Goal: Information Seeking & Learning: Learn about a topic

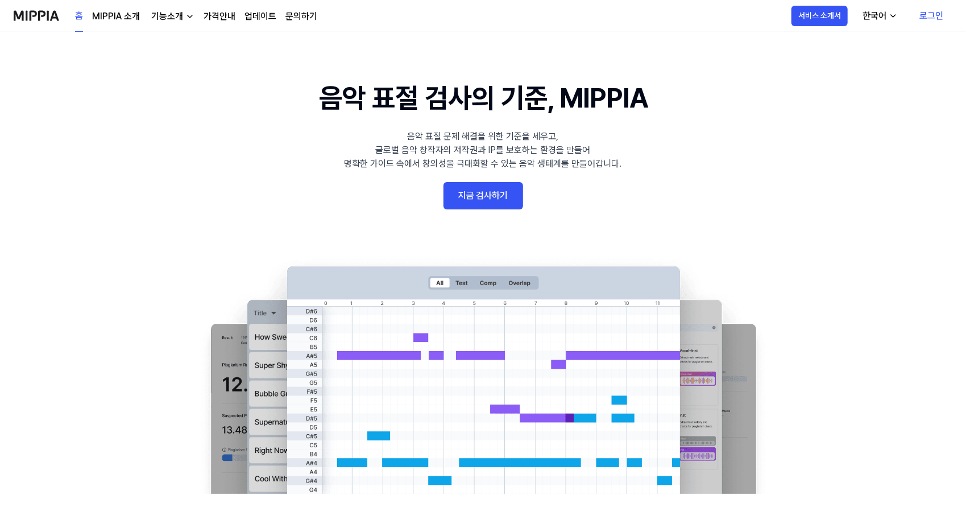
click at [119, 14] on link "MIPPIA 소개" at bounding box center [116, 17] width 48 height 14
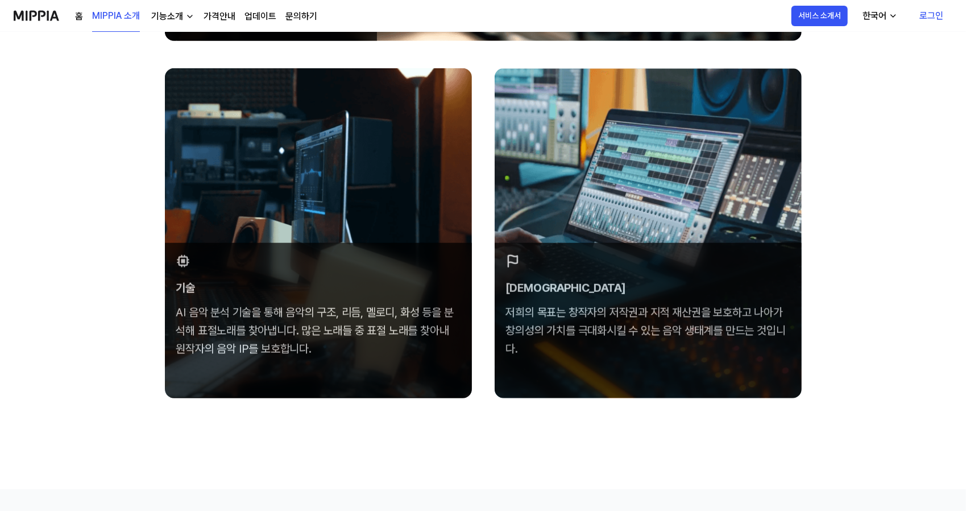
scroll to position [322, 0]
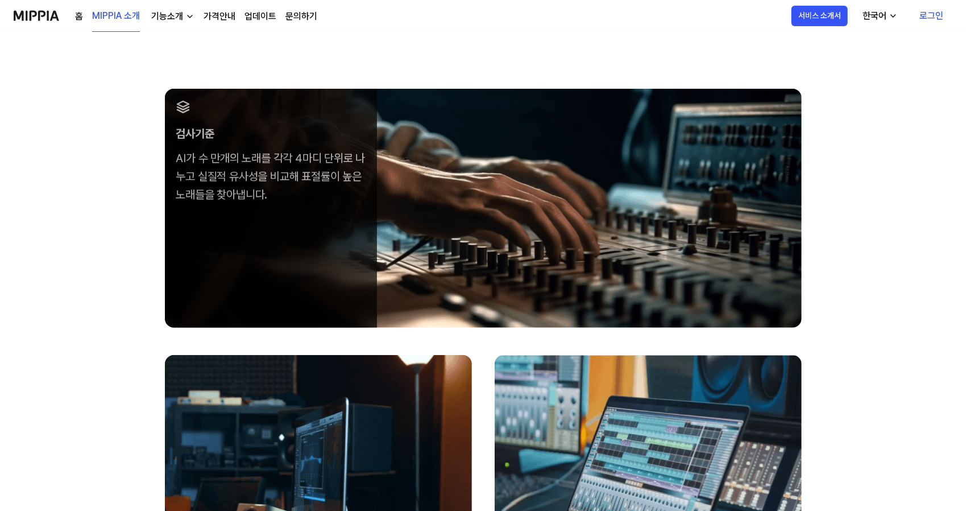
click at [40, 23] on img at bounding box center [36, 15] width 45 height 31
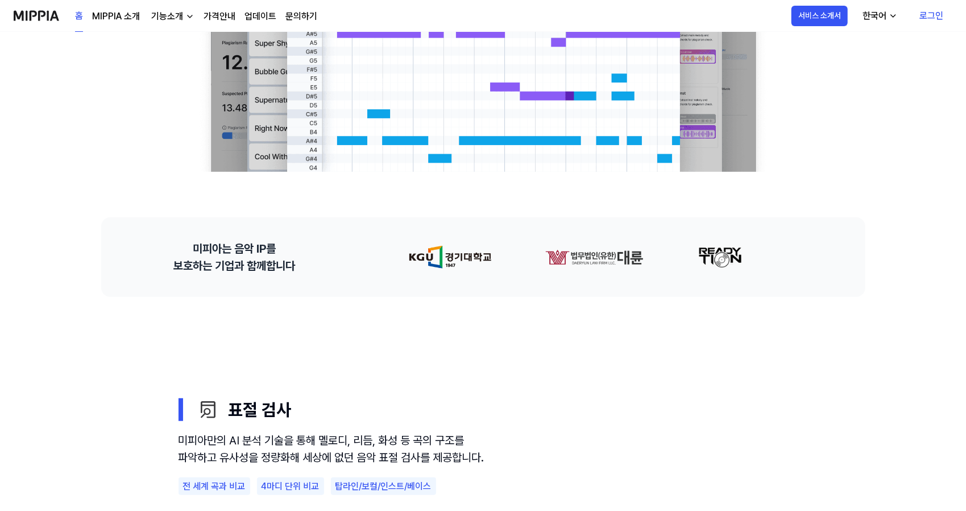
scroll to position [0, 0]
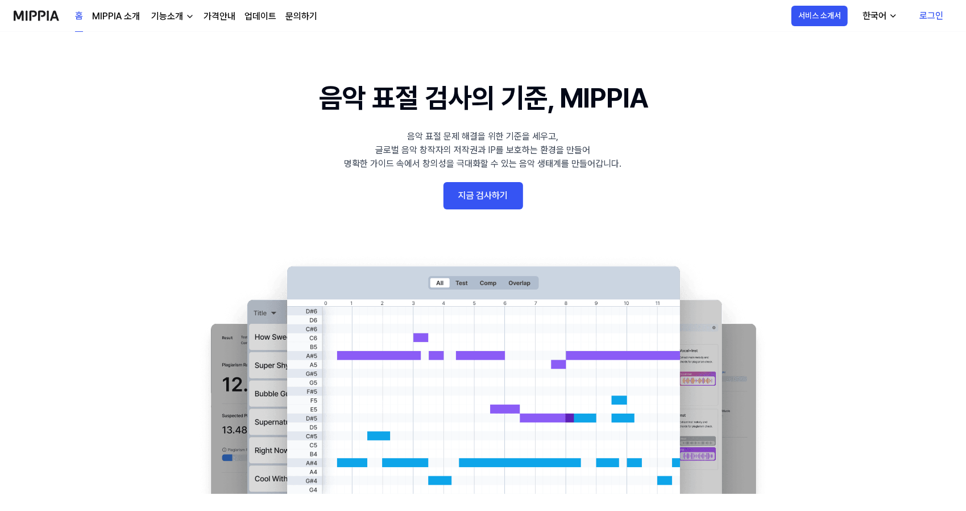
click at [492, 198] on link "지금 검사하기" at bounding box center [483, 195] width 80 height 27
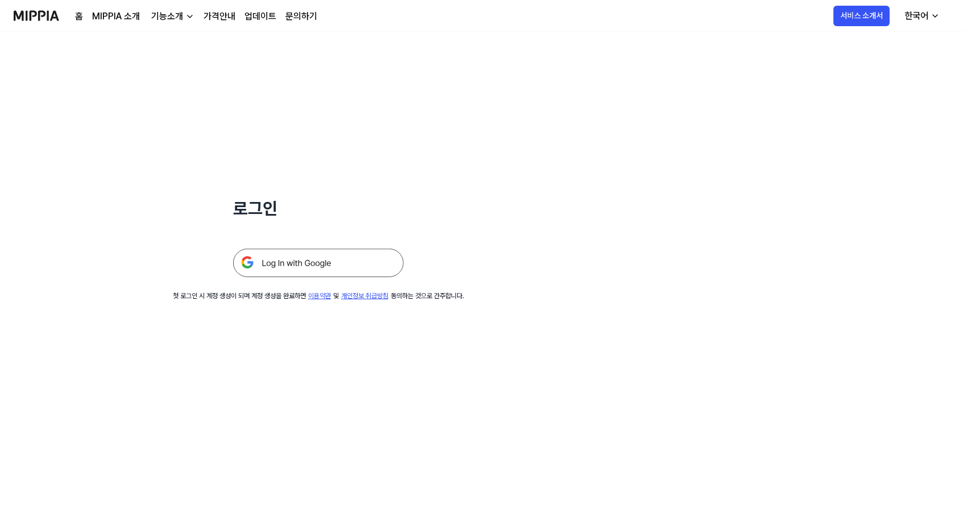
click at [349, 264] on img at bounding box center [318, 262] width 171 height 28
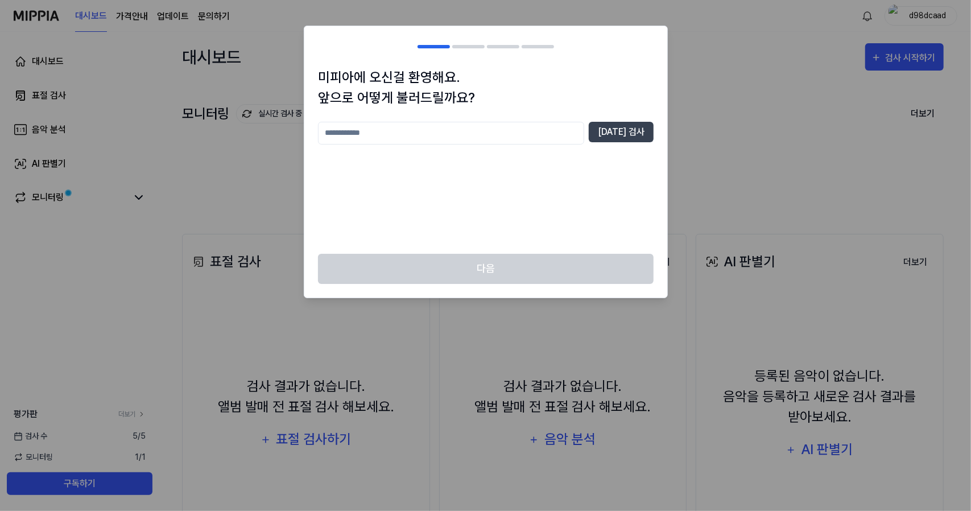
click at [536, 127] on input "text" at bounding box center [451, 133] width 266 height 23
type input "*"
type input "*********"
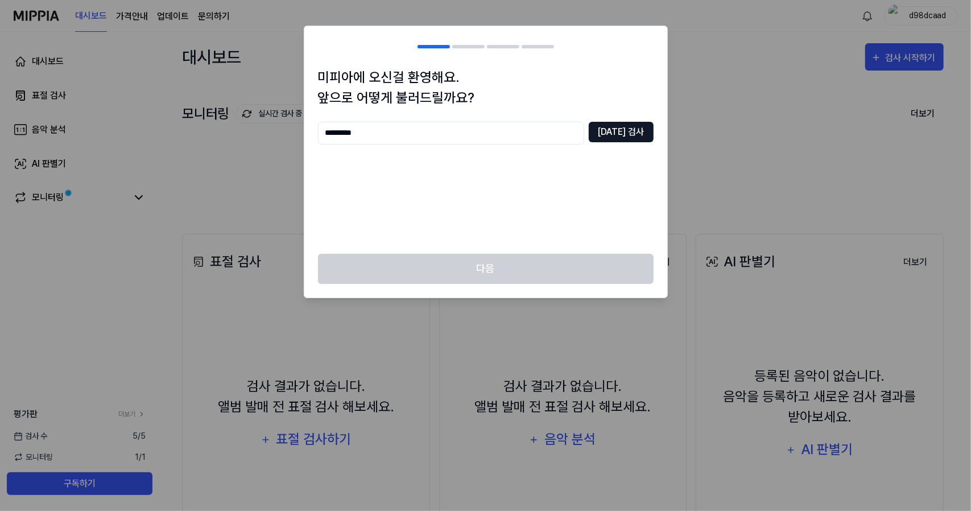
click at [639, 125] on button "[DATE] 검사" at bounding box center [620, 132] width 65 height 20
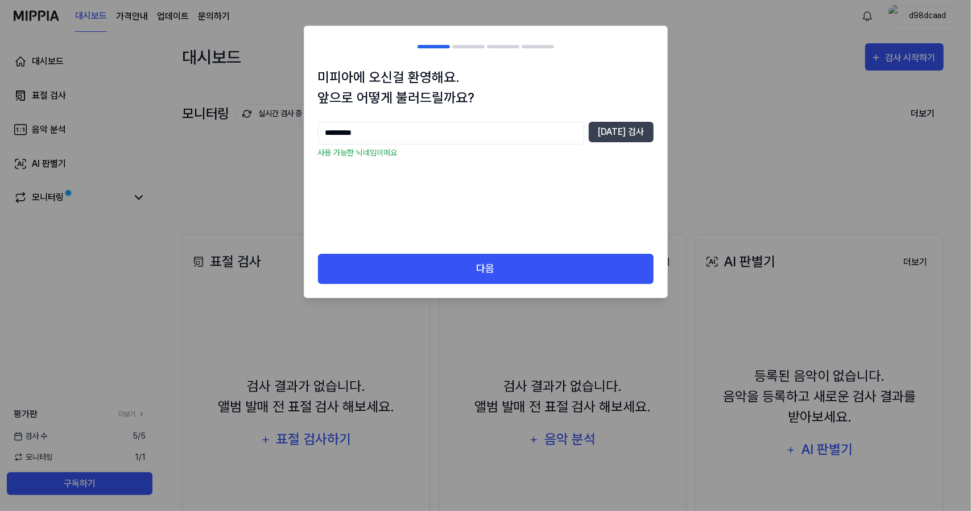
click at [498, 248] on div "미피아에 오신걸 환영해요. 앞으로 어떻게 불러드릴까요? ********* [DATE] 검사 사용 가능한 닉네임이에요" at bounding box center [485, 160] width 363 height 186
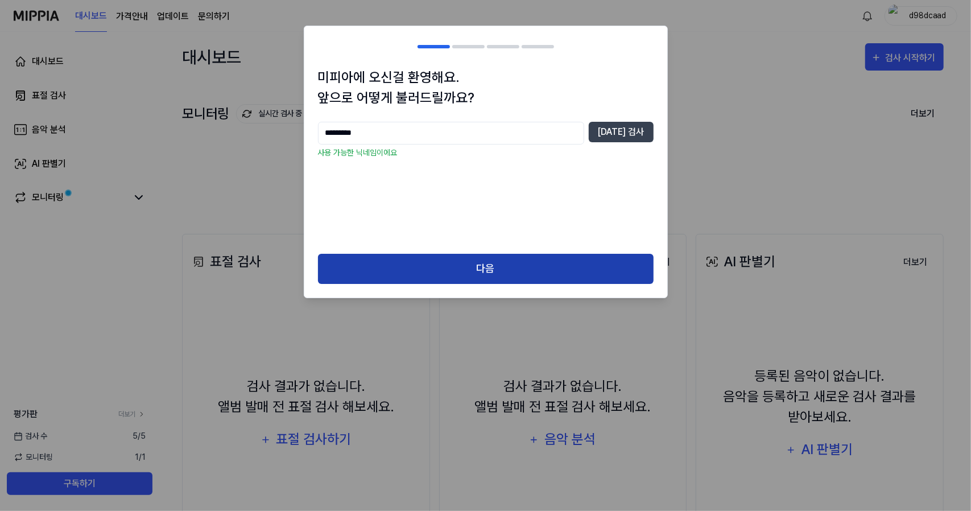
click at [498, 264] on button "다음" at bounding box center [485, 269] width 335 height 30
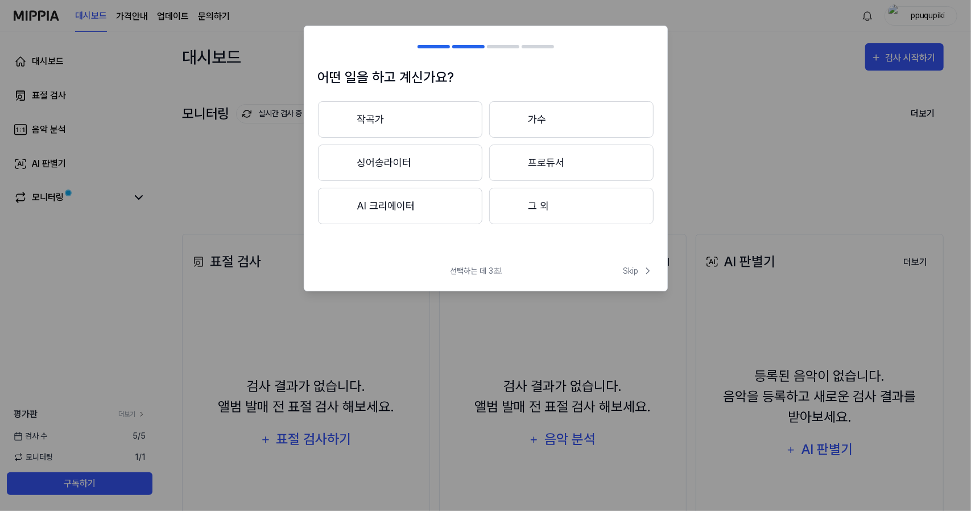
click at [550, 214] on button "그 외" at bounding box center [571, 206] width 164 height 36
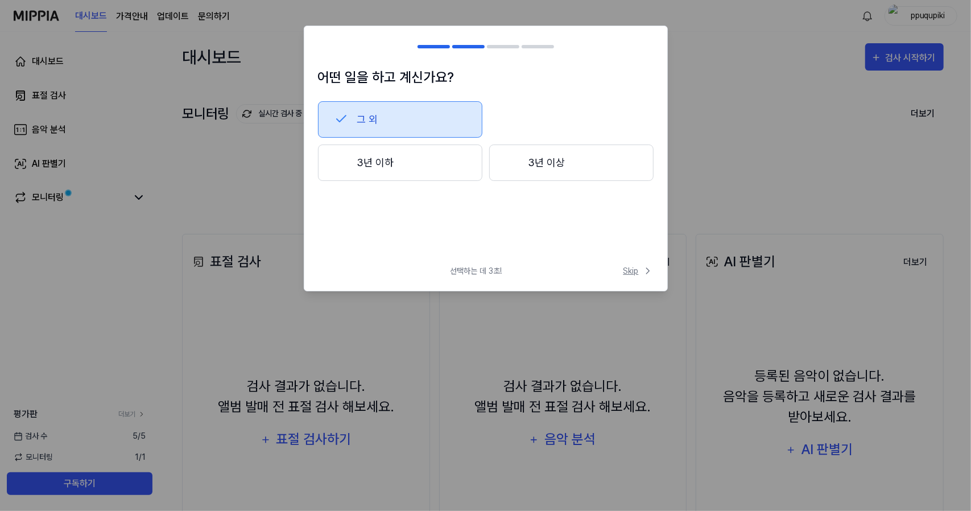
click at [640, 269] on span "Skip" at bounding box center [638, 271] width 30 height 12
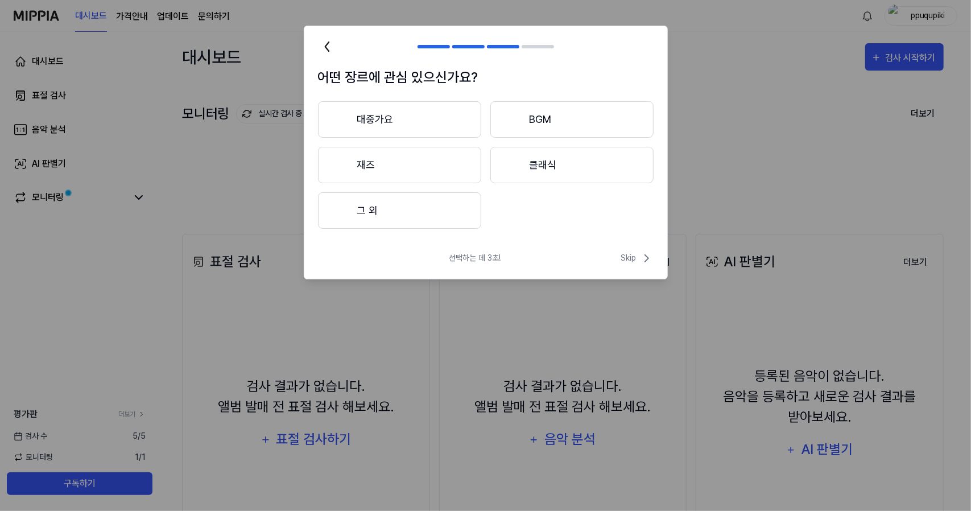
click at [434, 218] on button "그 외" at bounding box center [399, 210] width 163 height 36
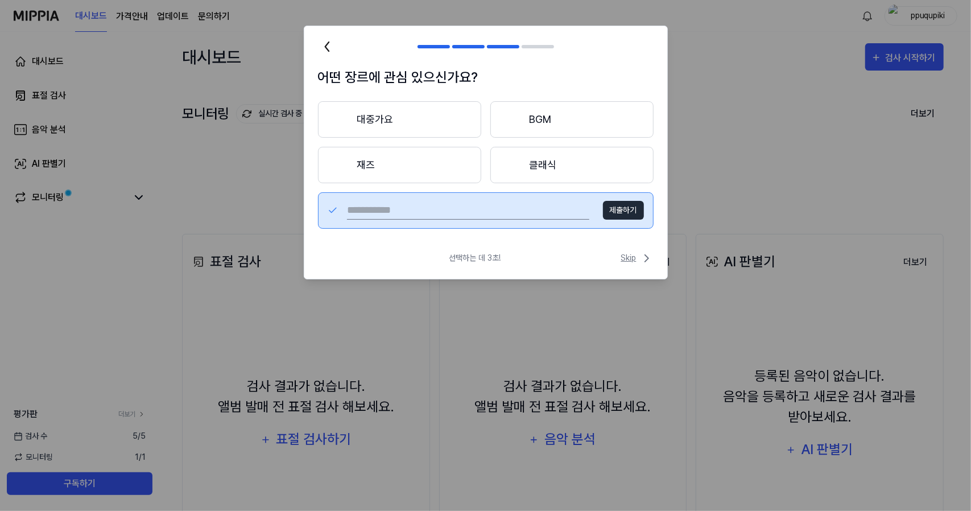
click at [635, 258] on span "Skip" at bounding box center [637, 258] width 32 height 14
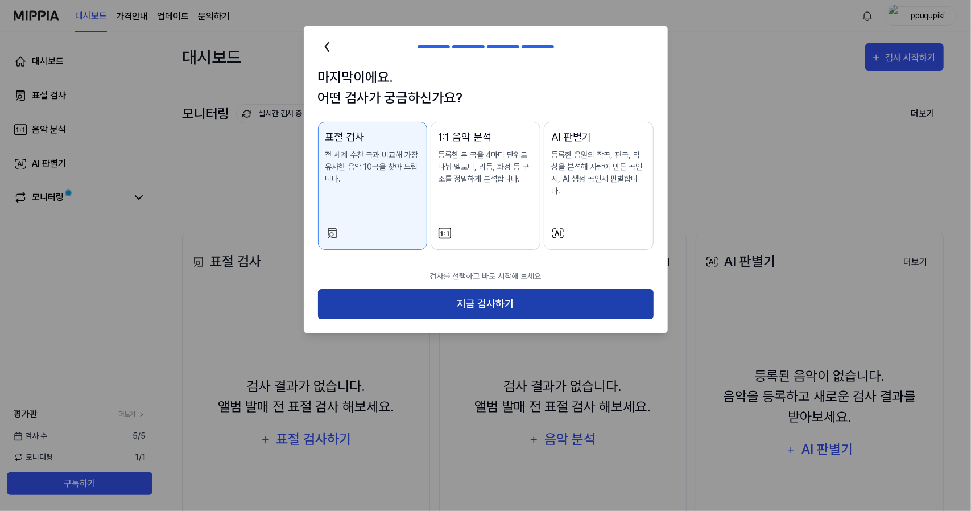
click at [511, 294] on button "지금 검사하기" at bounding box center [485, 304] width 335 height 30
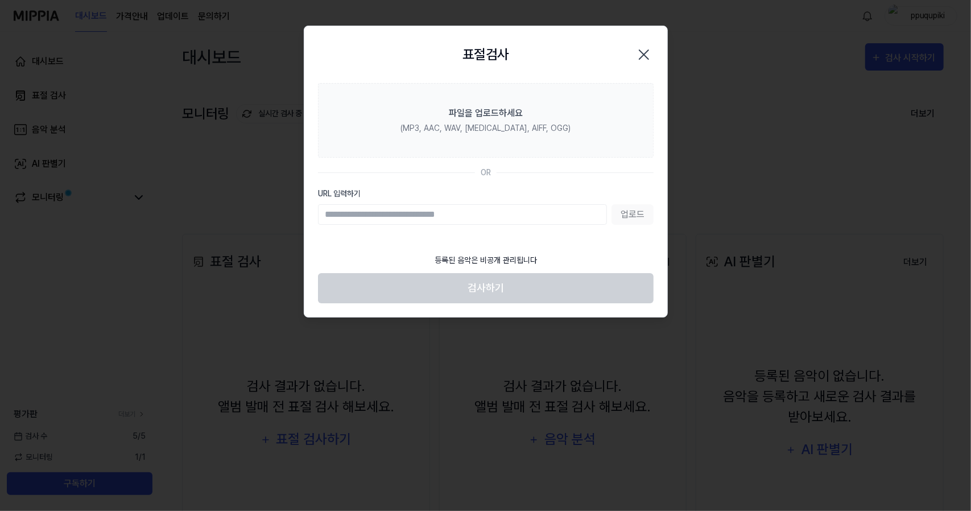
click at [632, 62] on div "표절검사 닫기" at bounding box center [485, 55] width 335 height 30
click at [644, 61] on icon "button" at bounding box center [644, 54] width 18 height 18
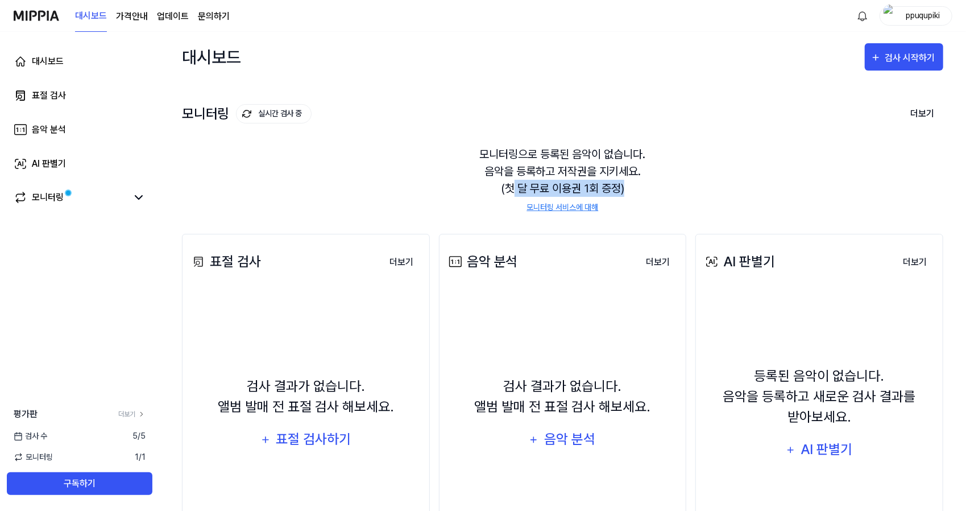
drag, startPoint x: 509, startPoint y: 186, endPoint x: 631, endPoint y: 190, distance: 122.3
click at [631, 190] on div "모니터링으로 등록된 음악이 없습니다. 음악을 등록하고 저작권을 지키세요. (첫 달 무료 이용권 1회 증정) 모니터링 서비스에 대해" at bounding box center [562, 179] width 761 height 95
click at [620, 187] on div "모니터링으로 등록된 음악이 없습니다. 음악을 등록하고 저작권을 지키세요. (첫 달 무료 이용권 1회 증정) 모니터링 서비스에 대해" at bounding box center [562, 179] width 761 height 95
drag, startPoint x: 429, startPoint y: 190, endPoint x: 147, endPoint y: 169, distance: 282.8
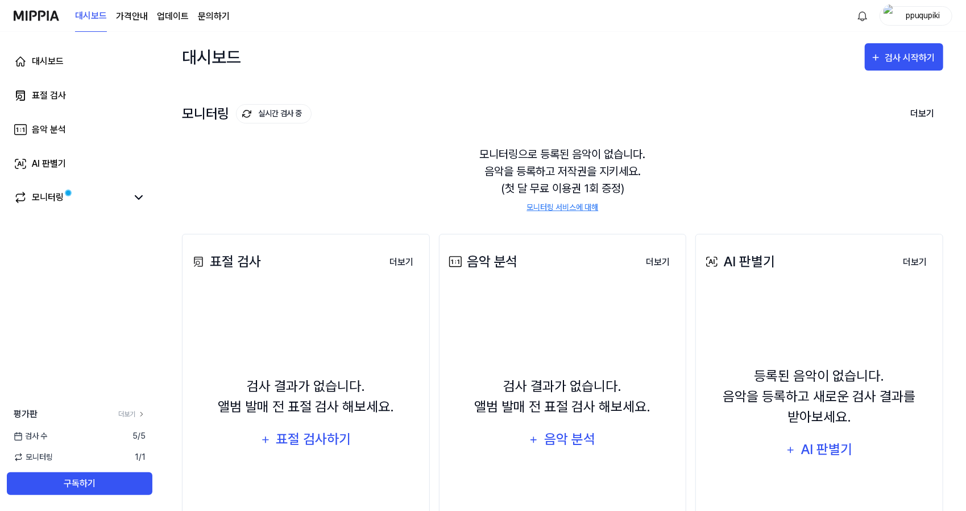
click at [425, 190] on div "모니터링으로 등록된 음악이 없습니다. 음악을 등록하고 저작권을 지키세요. (첫 달 무료 이용권 1회 증정) 모니터링 서비스에 대해" at bounding box center [562, 179] width 761 height 95
click at [150, 16] on div "대시보드 가격안내 업데이트 문의하기" at bounding box center [152, 15] width 155 height 31
click at [139, 16] on page\) "가격안내" at bounding box center [132, 17] width 32 height 14
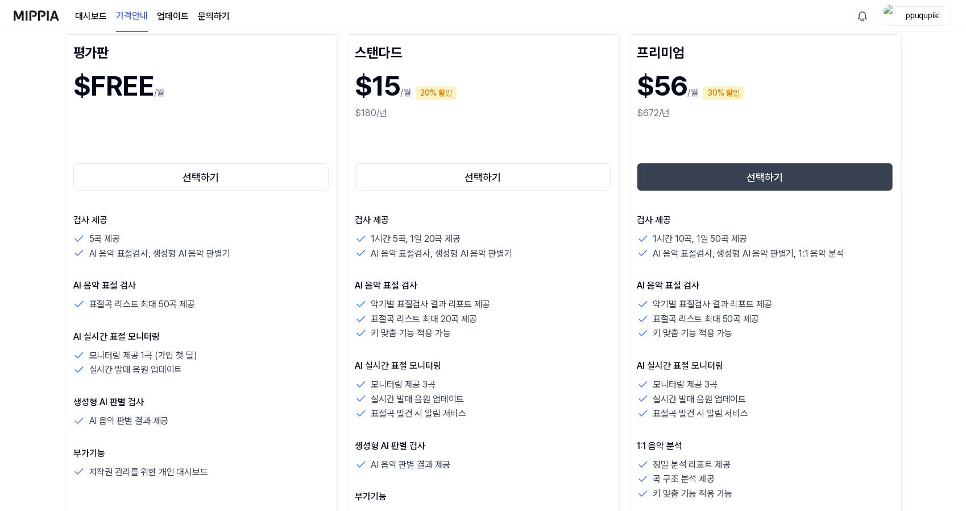
scroll to position [171, 0]
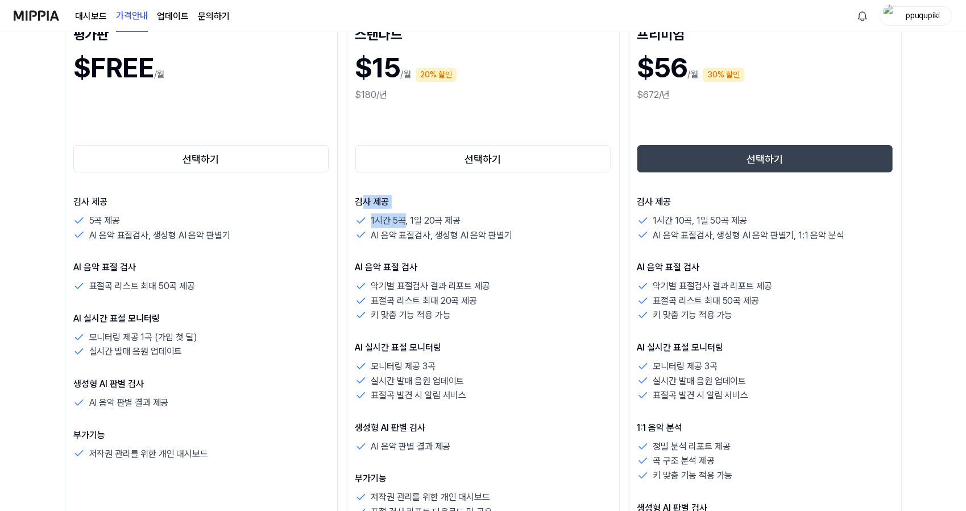
drag, startPoint x: 363, startPoint y: 200, endPoint x: 405, endPoint y: 211, distance: 43.4
click at [405, 211] on div "검사 제공 1시간 5곡, 1일 20곡 제공 AI 음악 표절검사, 생성형 AI 음악 판별기" at bounding box center [483, 218] width 256 height 47
click at [378, 349] on p "AI 실시간 표절 모니터링" at bounding box center [483, 348] width 256 height 14
drag, startPoint x: 391, startPoint y: 349, endPoint x: 450, endPoint y: 349, distance: 59.7
click at [450, 349] on p "AI 실시간 표절 모니터링" at bounding box center [483, 348] width 256 height 14
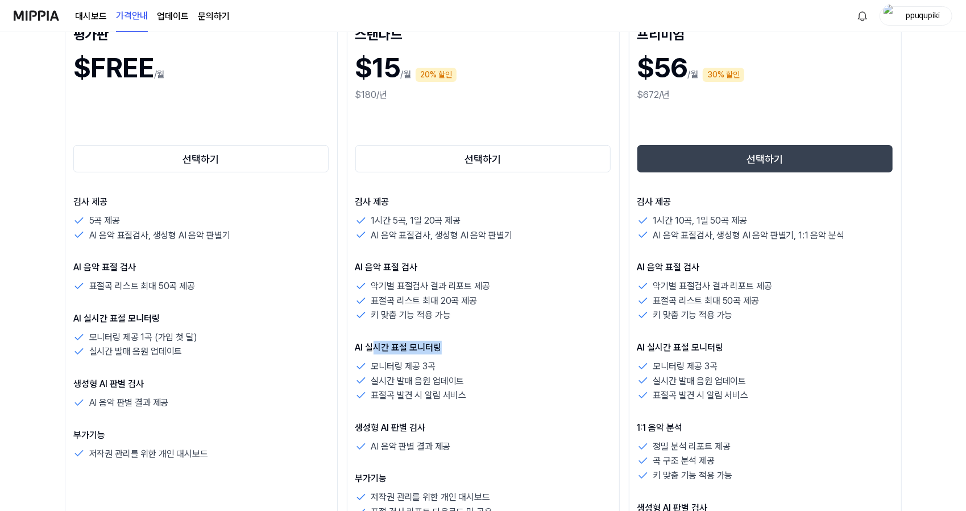
click at [445, 347] on p "AI 실시간 표절 모니터링" at bounding box center [483, 348] width 256 height 14
drag, startPoint x: 85, startPoint y: 220, endPoint x: 111, endPoint y: 220, distance: 26.2
click at [111, 220] on div "5곡 제공" at bounding box center [201, 220] width 256 height 15
click at [125, 220] on div "5곡 제공" at bounding box center [201, 220] width 256 height 15
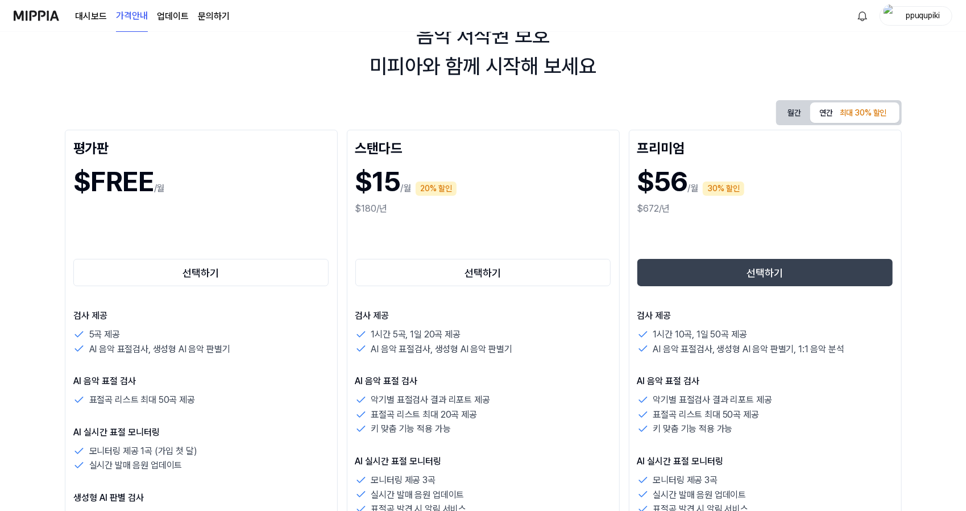
scroll to position [0, 0]
